Goal: Task Accomplishment & Management: Manage account settings

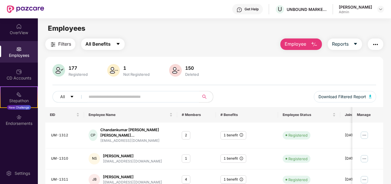
click at [119, 45] on icon "caret-down" at bounding box center [118, 44] width 5 height 5
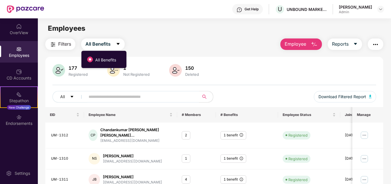
click at [165, 44] on div "Filters All Benefits Employee Reports" at bounding box center [214, 43] width 338 height 11
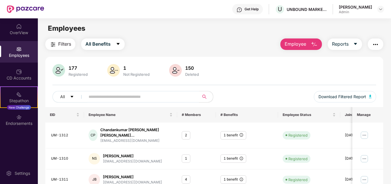
click at [377, 45] on img "button" at bounding box center [375, 44] width 7 height 7
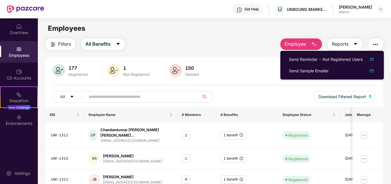
click at [244, 65] on div "177 Registered 1 Not Registered 150 Deleted" at bounding box center [214, 71] width 324 height 14
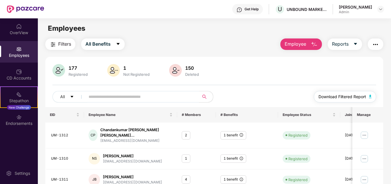
click at [335, 96] on span "Download Filtered Report" at bounding box center [342, 96] width 48 height 6
click at [239, 68] on div "177 Registered 1 Not Registered 150 Deleted" at bounding box center [214, 71] width 324 height 14
click at [379, 11] on img at bounding box center [380, 9] width 5 height 5
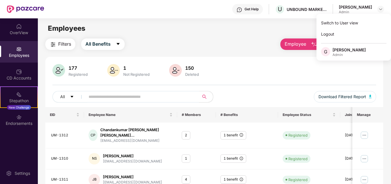
click at [220, 49] on div "Filters All Benefits Employee Reports" at bounding box center [214, 43] width 338 height 11
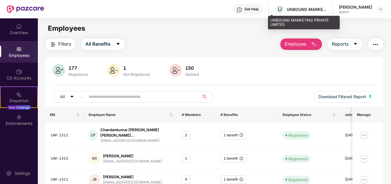
click at [281, 12] on div "U UNBOUND MARKETING PRIVATE LIMITED" at bounding box center [301, 9] width 52 height 10
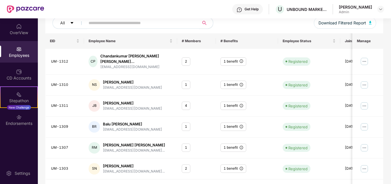
scroll to position [86, 0]
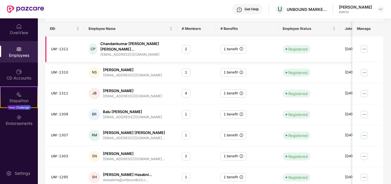
click at [366, 46] on img at bounding box center [363, 48] width 9 height 9
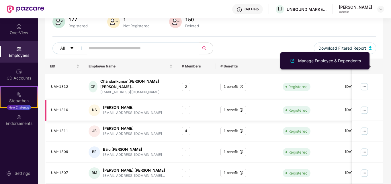
scroll to position [0, 0]
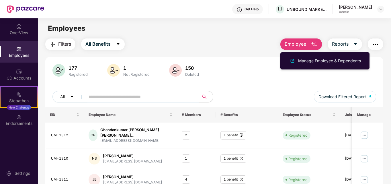
click at [223, 71] on div "177 Registered 1 Not Registered 150 Deleted" at bounding box center [214, 71] width 324 height 14
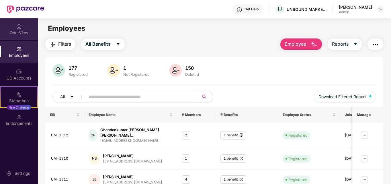
click at [20, 33] on div "OverView" at bounding box center [19, 33] width 38 height 6
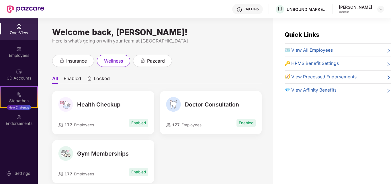
click at [349, 50] on div "🪪 View All Employees" at bounding box center [337, 50] width 106 height 7
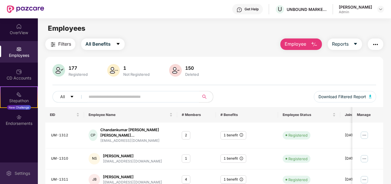
click at [15, 174] on div "Settings" at bounding box center [22, 173] width 19 height 6
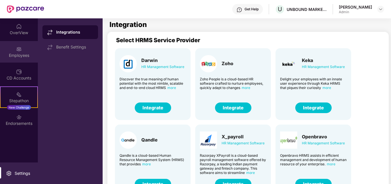
click at [22, 51] on div "Employees" at bounding box center [19, 51] width 38 height 21
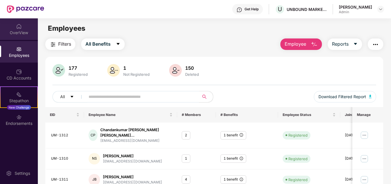
click at [19, 30] on div "OverView" at bounding box center [19, 33] width 38 height 6
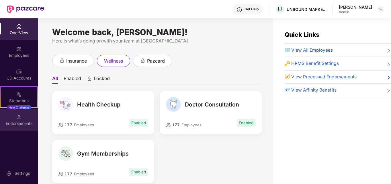
click at [21, 119] on img at bounding box center [19, 117] width 6 height 6
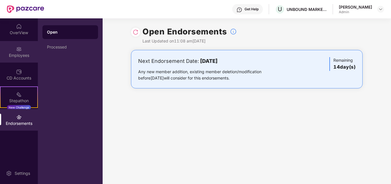
click at [12, 55] on div "Employees" at bounding box center [19, 55] width 38 height 6
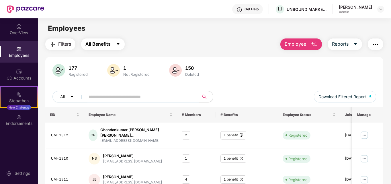
click at [119, 44] on icon "caret-down" at bounding box center [118, 44] width 5 height 5
click at [156, 49] on div "Filters All Benefits Employee Reports" at bounding box center [214, 43] width 338 height 11
click at [68, 45] on span "Filters" at bounding box center [64, 43] width 13 height 7
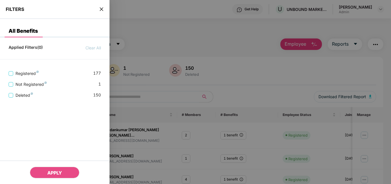
click at [101, 9] on icon "close" at bounding box center [101, 8] width 3 height 3
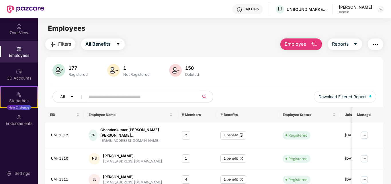
click at [73, 96] on icon "caret-down" at bounding box center [72, 96] width 4 height 4
click at [236, 86] on div "177 Registered 1 Not Registered 150 Deleted All Download Filtered Report" at bounding box center [214, 85] width 338 height 43
click at [73, 97] on icon "caret-down" at bounding box center [72, 96] width 4 height 4
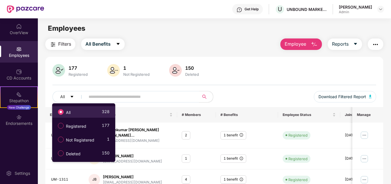
click at [74, 112] on label "All" at bounding box center [65, 112] width 21 height 10
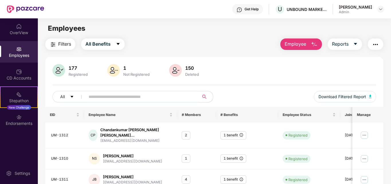
click at [58, 69] on img at bounding box center [58, 70] width 13 height 13
click at [356, 44] on icon "caret-down" at bounding box center [355, 44] width 3 height 2
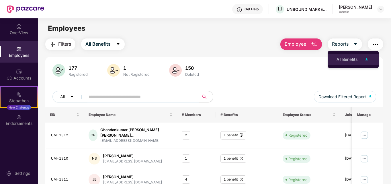
click at [348, 61] on div "All Benefits" at bounding box center [346, 59] width 21 height 6
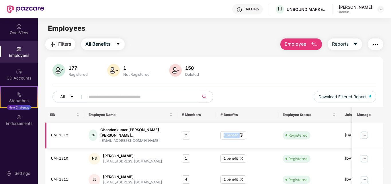
drag, startPoint x: 257, startPoint y: 136, endPoint x: 190, endPoint y: 127, distance: 68.2
click at [190, 127] on tr "UM-1312 CP Chandankumar Vijay Pat... cpatra@unboundb2b.com 2 1 benefit Register…" at bounding box center [231, 135] width 372 height 26
click at [243, 83] on div "177 Registered 1 Not Registered 150 Deleted All Download Filtered Report" at bounding box center [214, 85] width 338 height 43
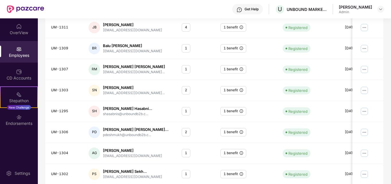
scroll to position [168, 0]
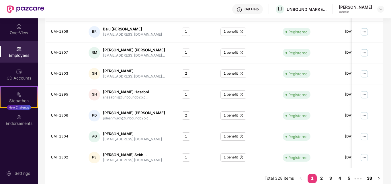
click at [373, 174] on link "33" at bounding box center [368, 178] width 9 height 9
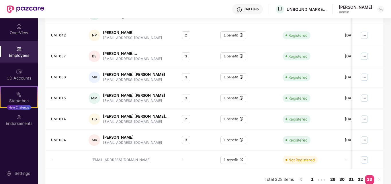
scroll to position [124, 0]
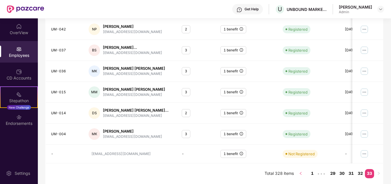
click at [302, 173] on icon "left" at bounding box center [300, 172] width 3 height 3
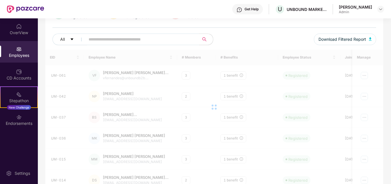
scroll to position [0, 0]
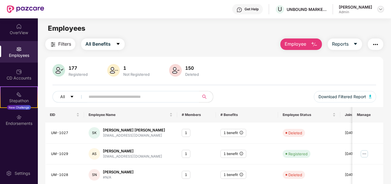
click at [379, 8] on img at bounding box center [380, 9] width 5 height 5
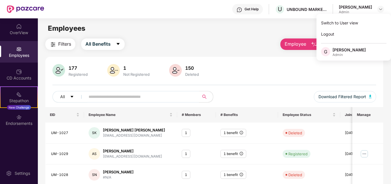
click at [237, 42] on div "Filters All Benefits Employee Reports" at bounding box center [214, 43] width 338 height 11
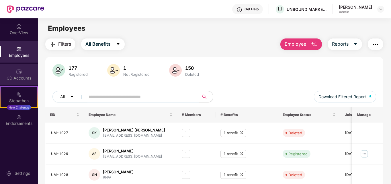
click at [16, 72] on img at bounding box center [19, 72] width 6 height 6
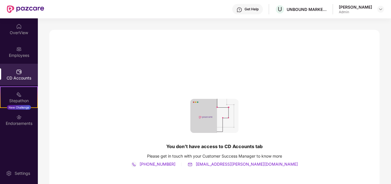
scroll to position [29, 0]
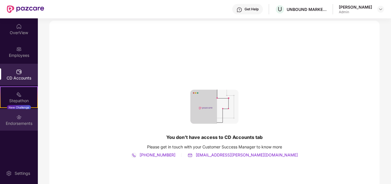
click at [18, 114] on img at bounding box center [19, 117] width 6 height 6
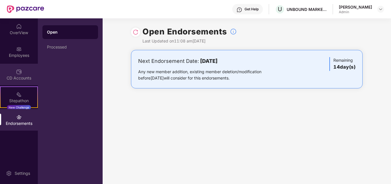
click at [17, 72] on img at bounding box center [19, 72] width 6 height 6
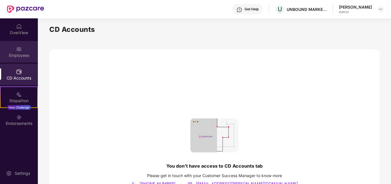
click at [17, 50] on img at bounding box center [19, 49] width 6 height 6
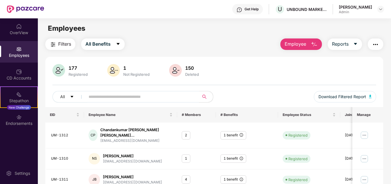
click at [64, 44] on span "Filters" at bounding box center [64, 43] width 13 height 7
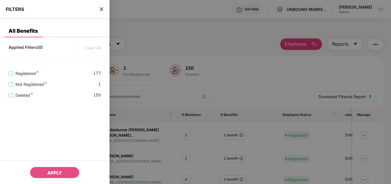
click at [164, 50] on div at bounding box center [195, 92] width 391 height 184
click at [97, 5] on div "FILTERS" at bounding box center [54, 9] width 109 height 19
click at [103, 10] on icon "close" at bounding box center [101, 8] width 3 height 3
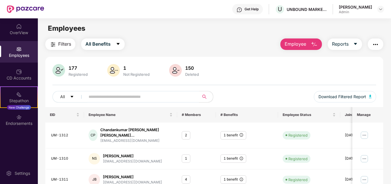
click at [381, 44] on button "button" at bounding box center [374, 43] width 15 height 11
